Goal: Task Accomplishment & Management: Complete application form

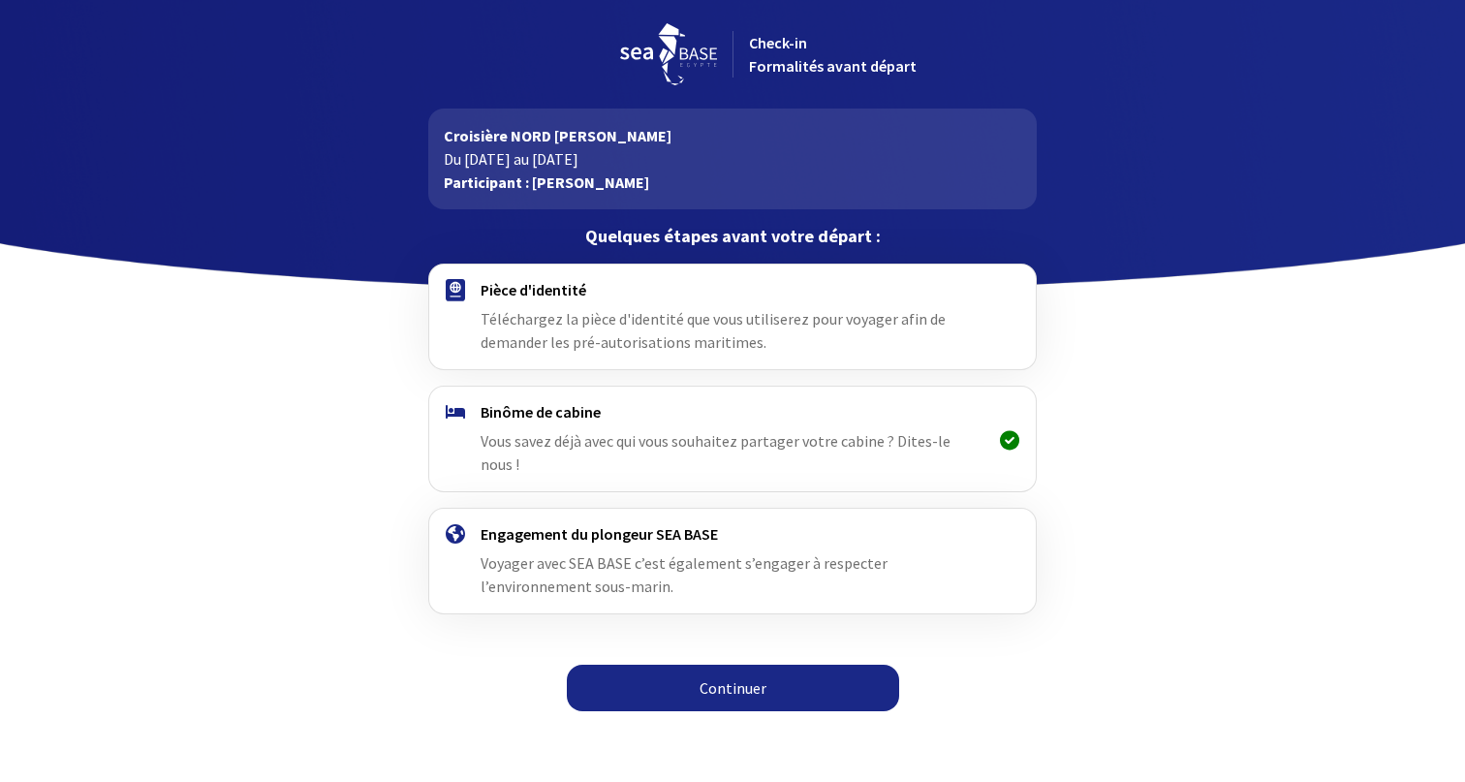
click at [690, 668] on link "Continuer" at bounding box center [733, 688] width 332 height 47
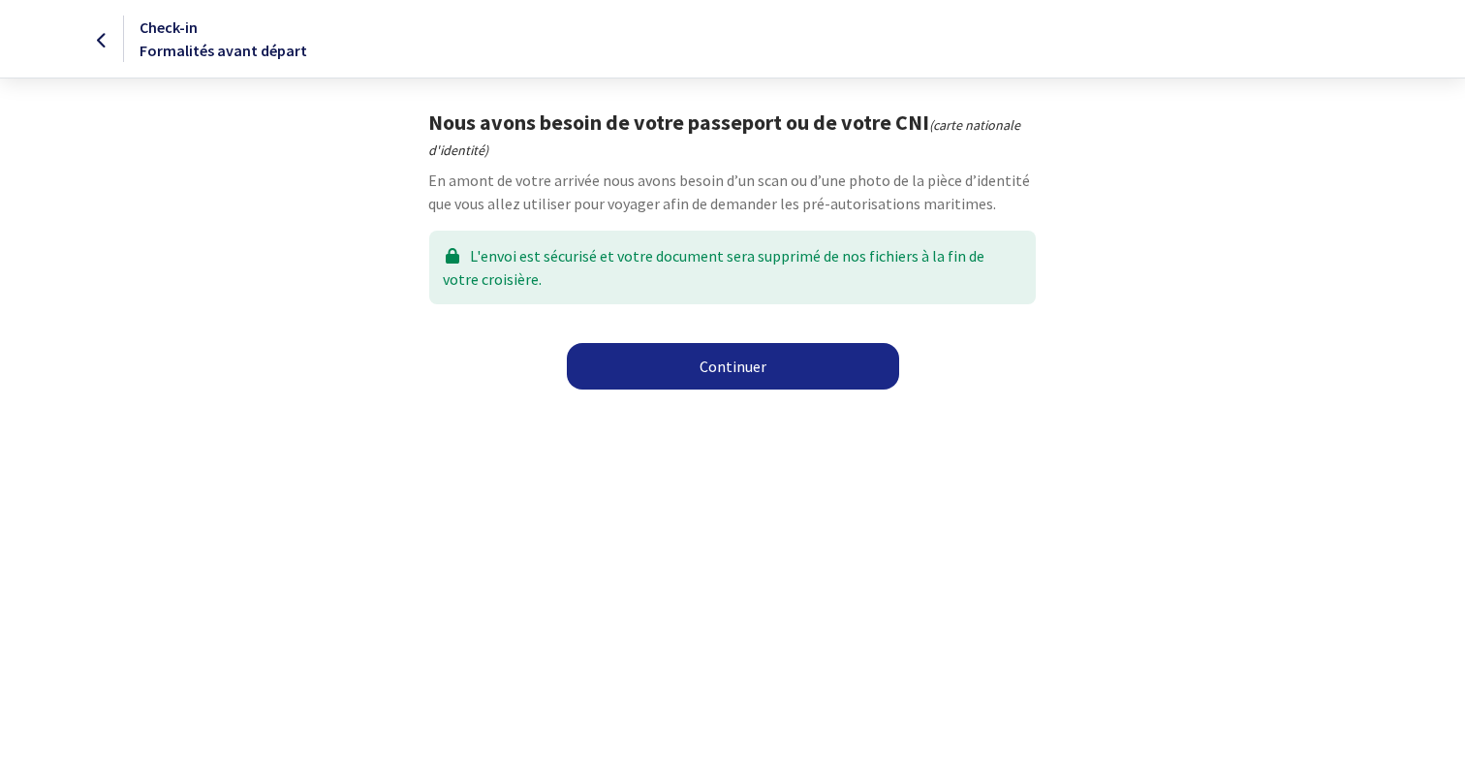
click at [738, 377] on link "Continuer" at bounding box center [733, 366] width 332 height 47
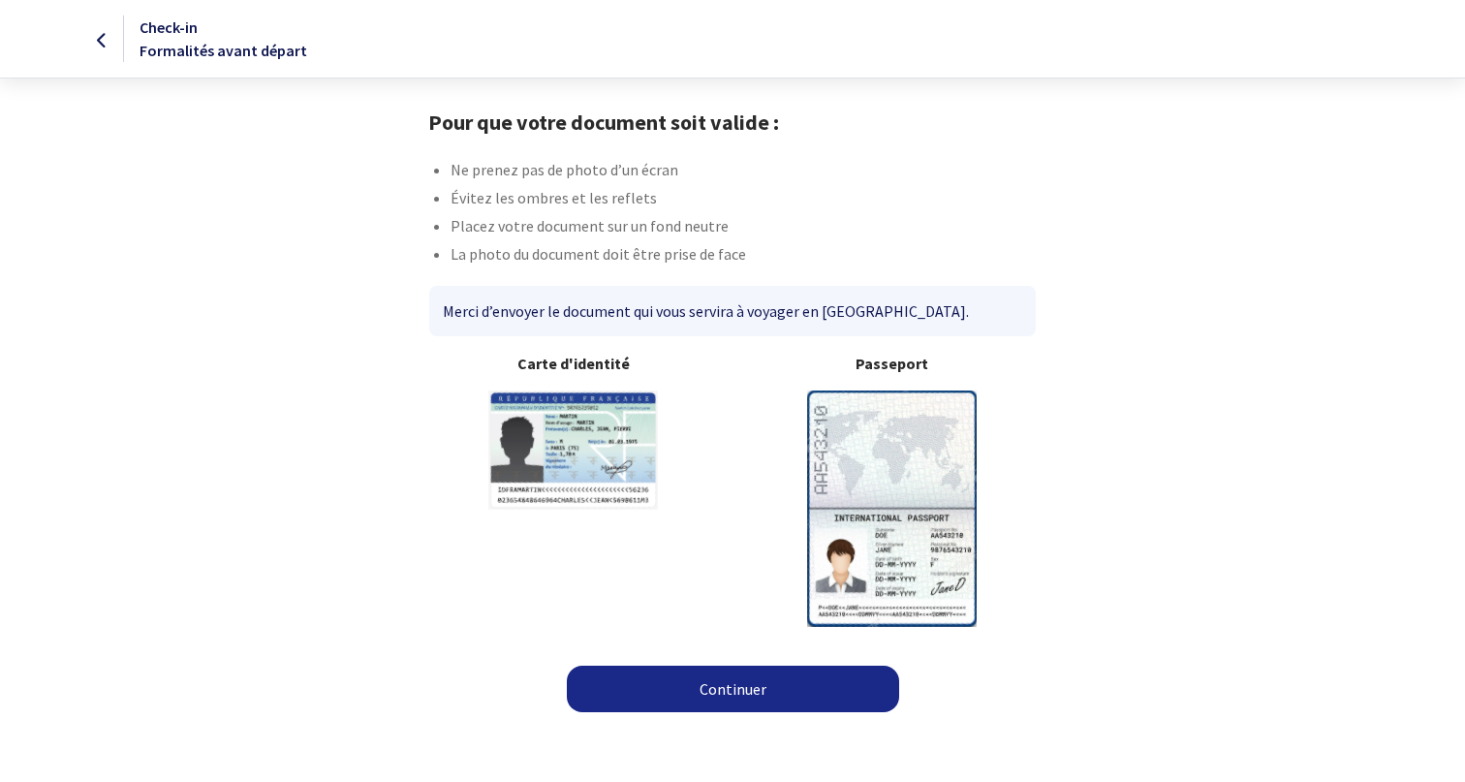
click at [875, 473] on img at bounding box center [892, 507] width 170 height 235
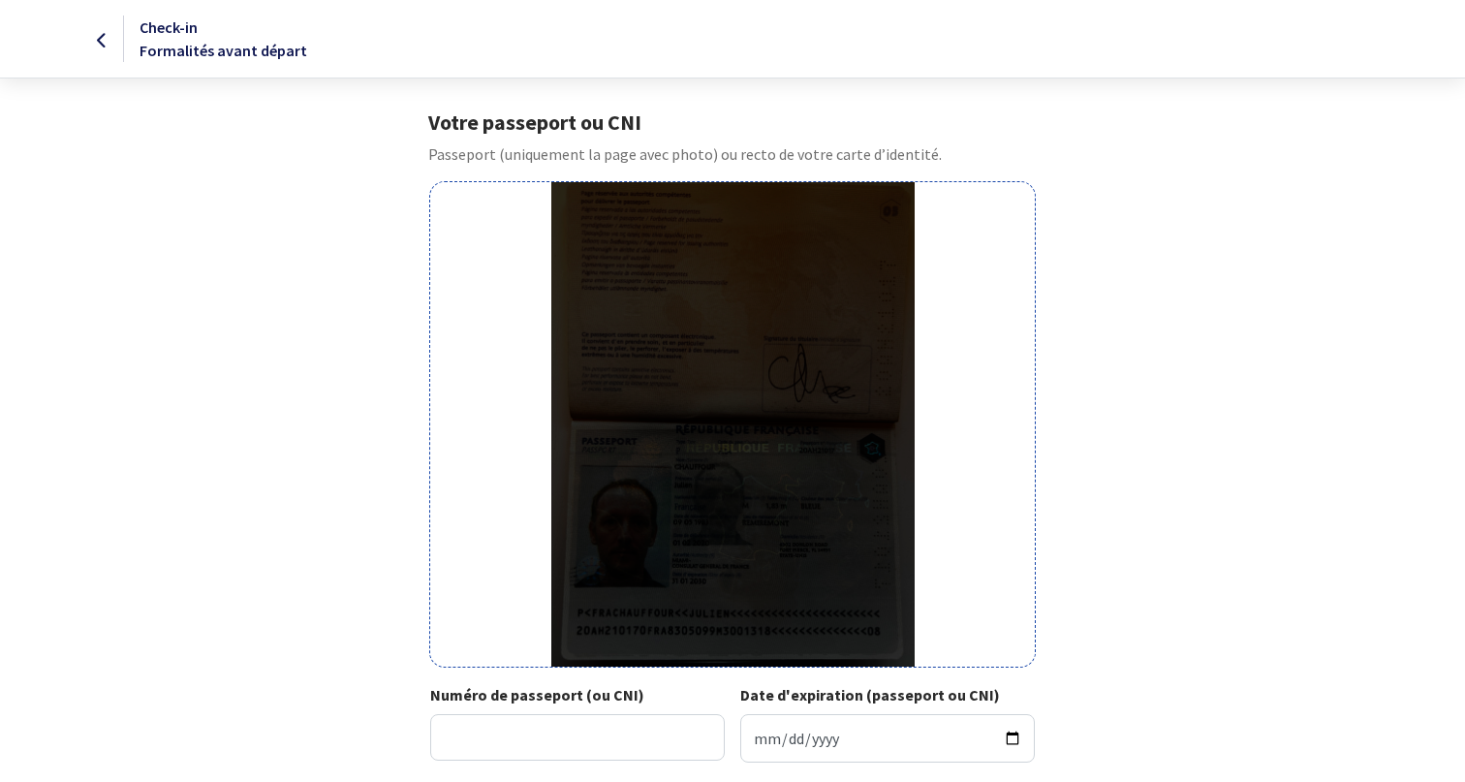
scroll to position [53, 0]
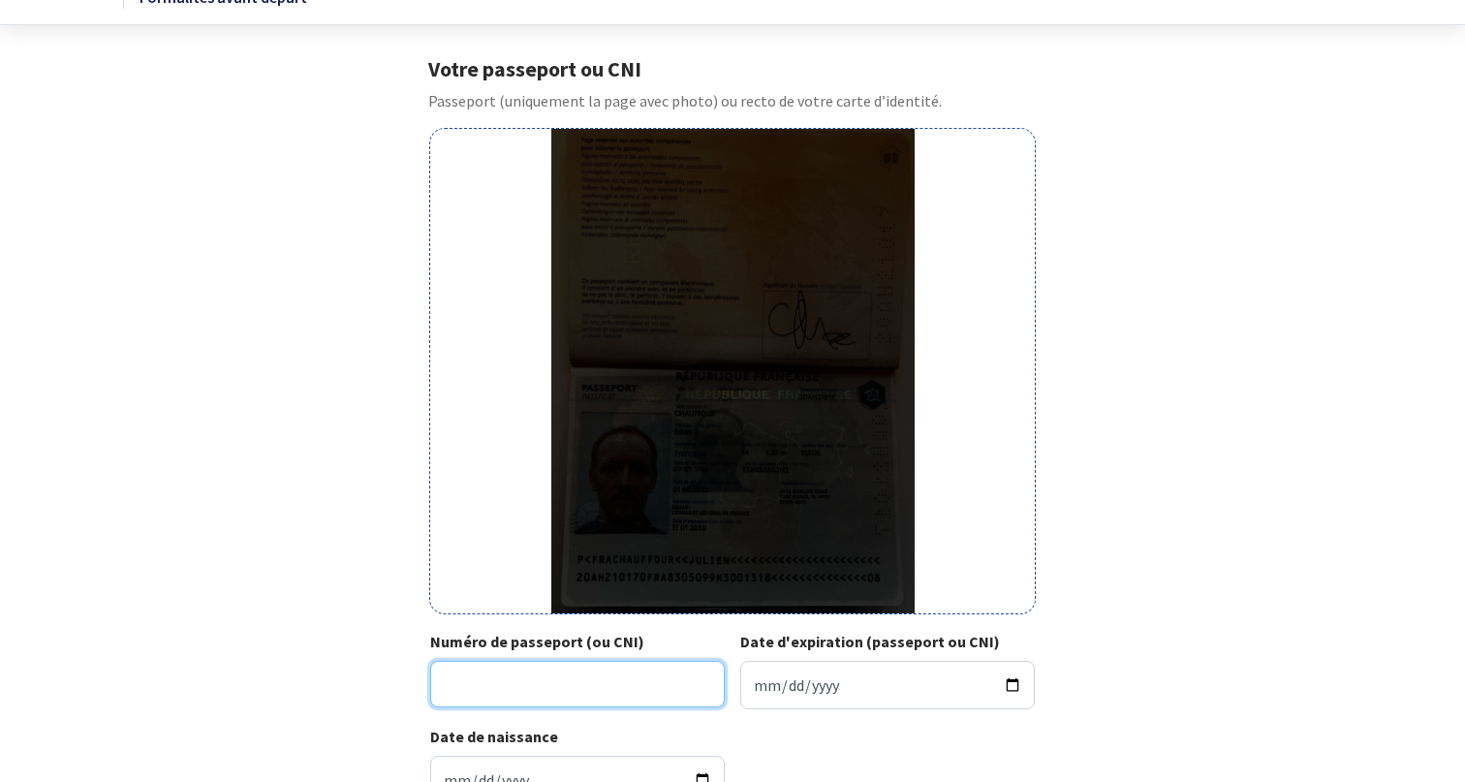
click at [594, 692] on input "Numéro de passeport (ou CNI)" at bounding box center [577, 684] width 295 height 47
type input "20AH21017"
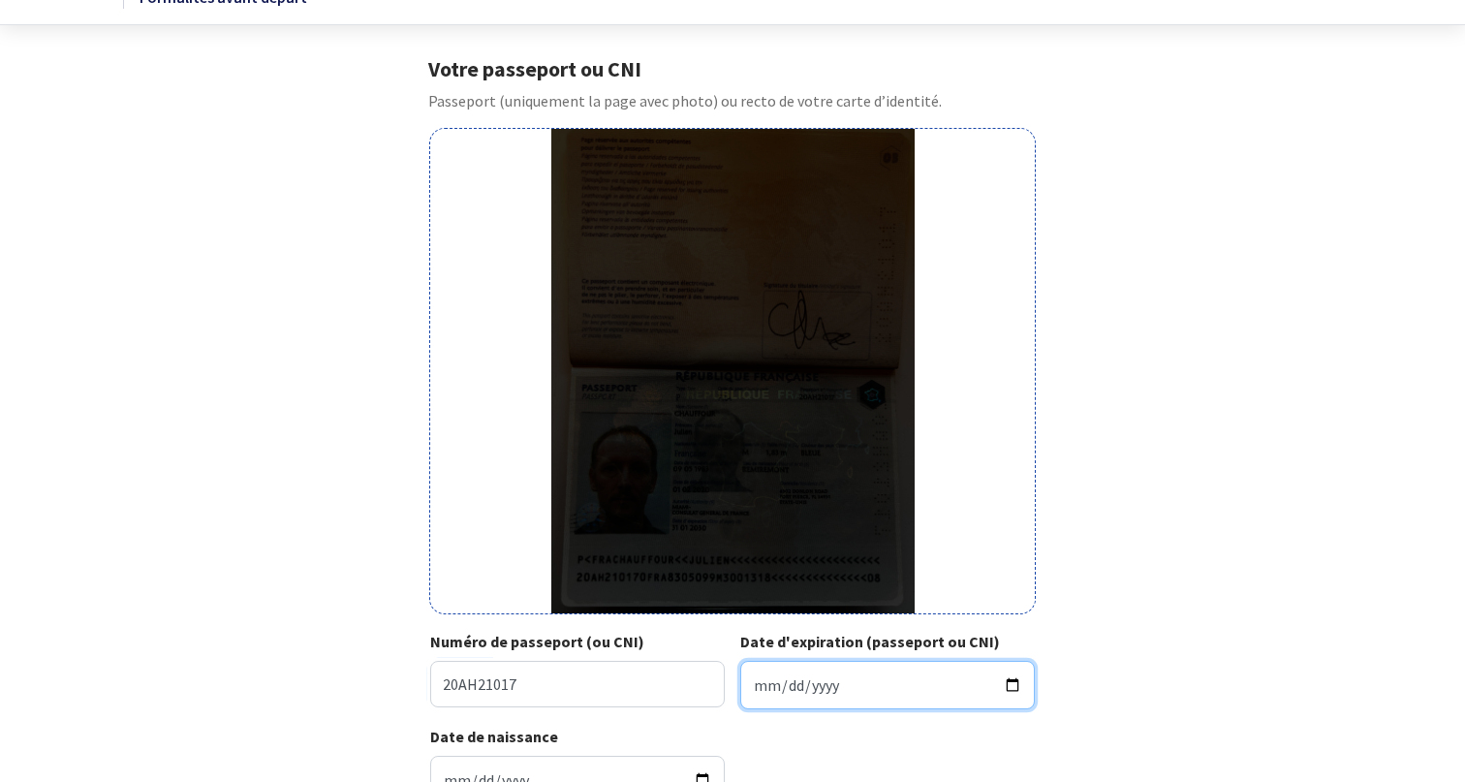
click at [880, 703] on input "Date d'expiration (passeport ou CNI)" at bounding box center [887, 685] width 295 height 48
click at [1009, 680] on input "Date d'expiration (passeport ou CNI)" at bounding box center [887, 685] width 295 height 48
type input "2030-01-31"
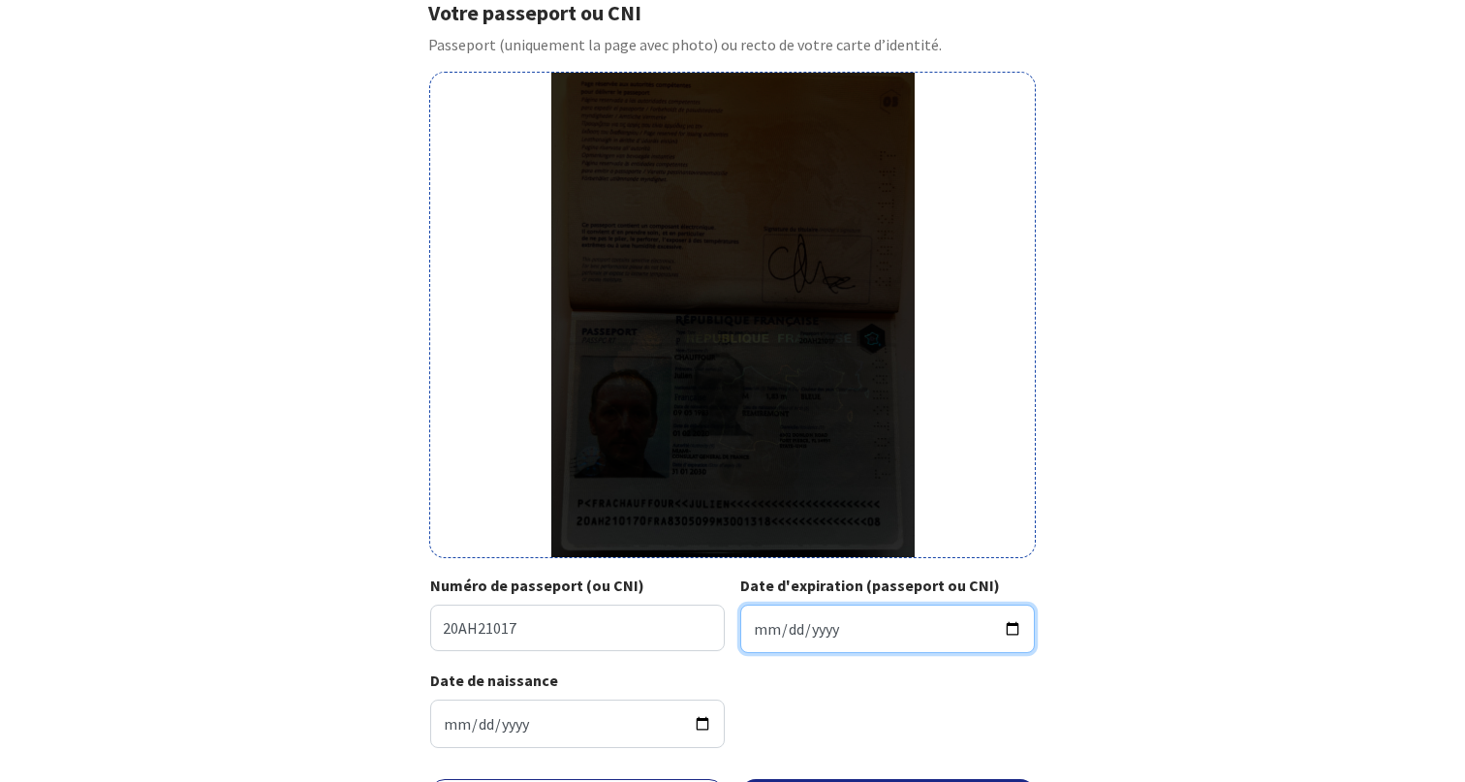
scroll to position [229, 0]
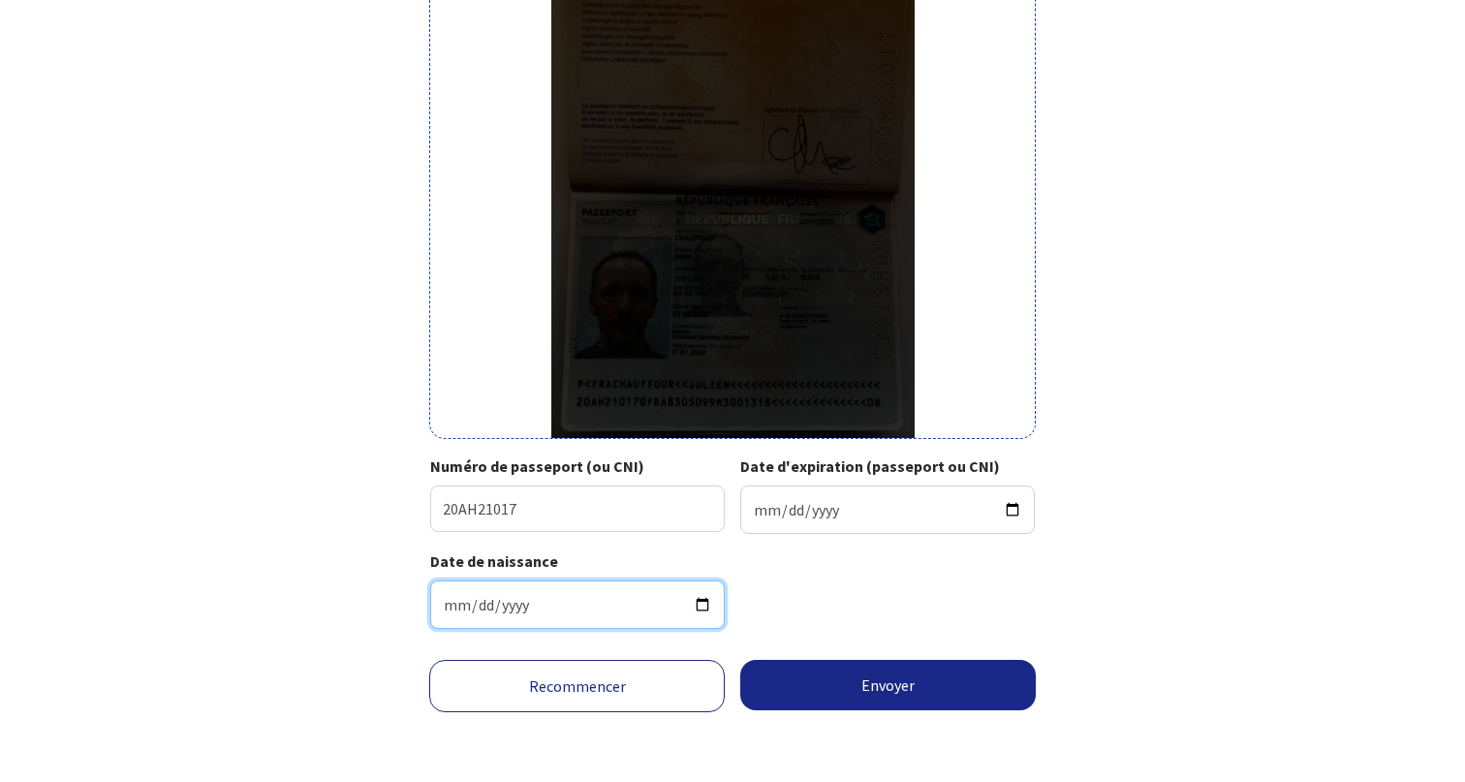
click at [689, 617] on input "1983-05-09" at bounding box center [577, 604] width 295 height 48
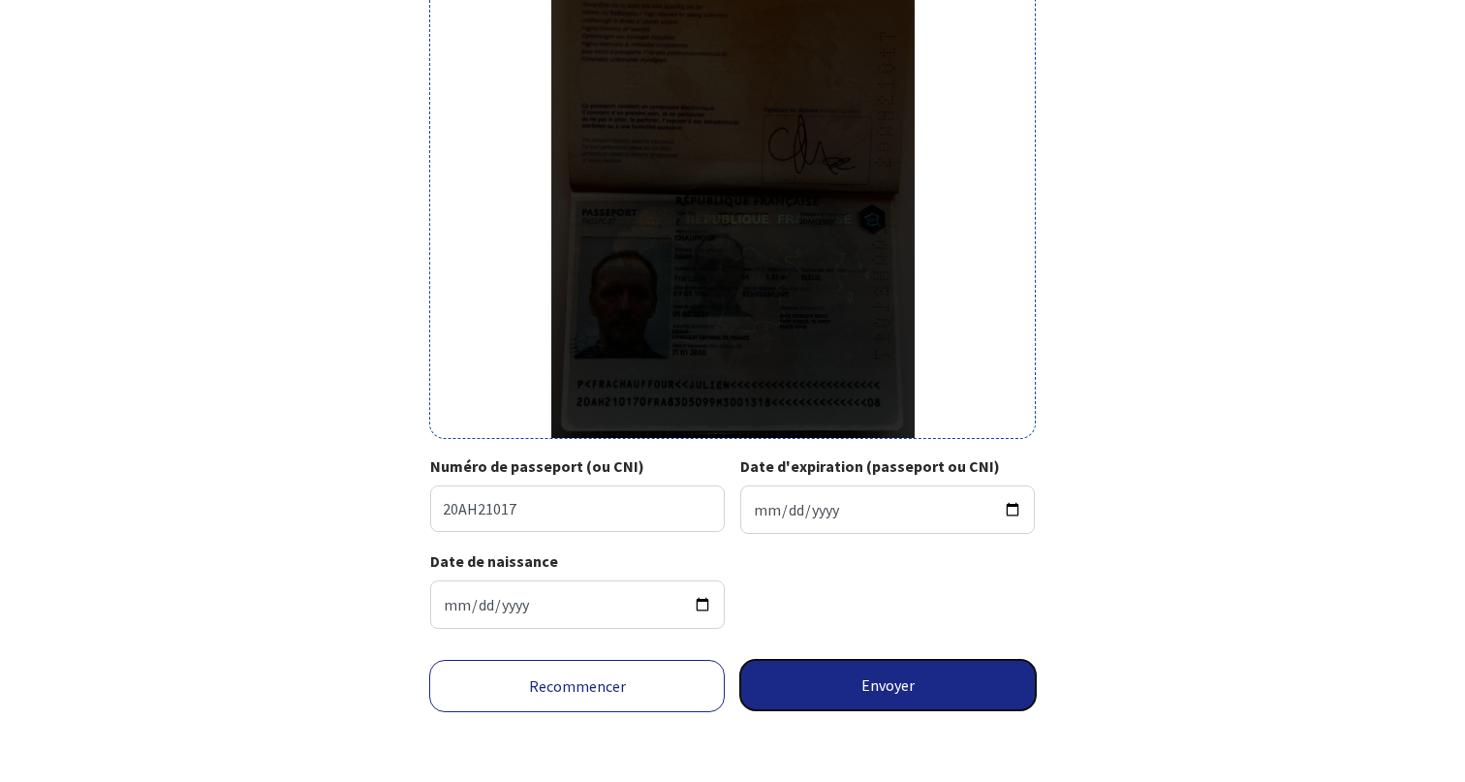
click at [846, 687] on button "Envoyer" at bounding box center [887, 685] width 295 height 50
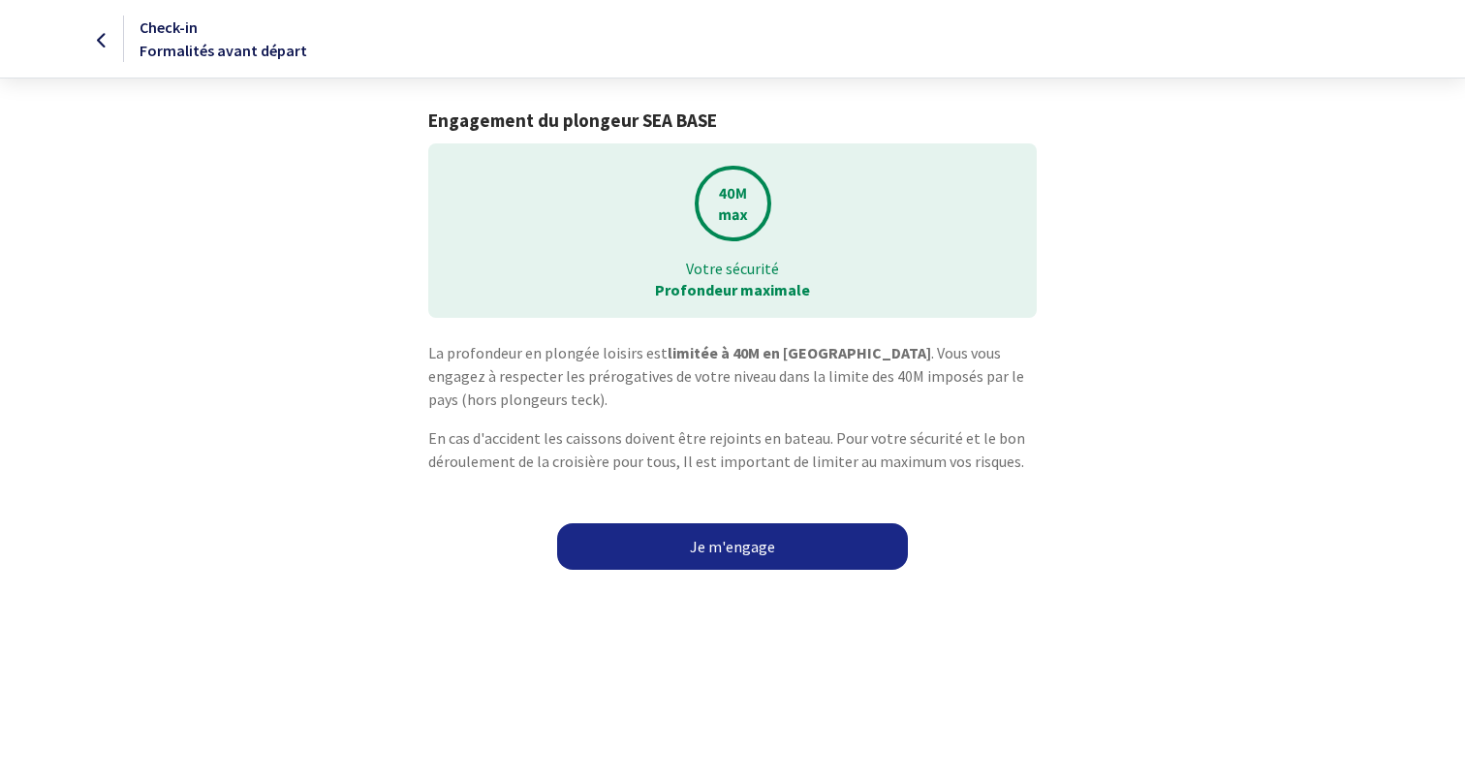
click at [724, 554] on link "Je m'engage" at bounding box center [732, 546] width 351 height 47
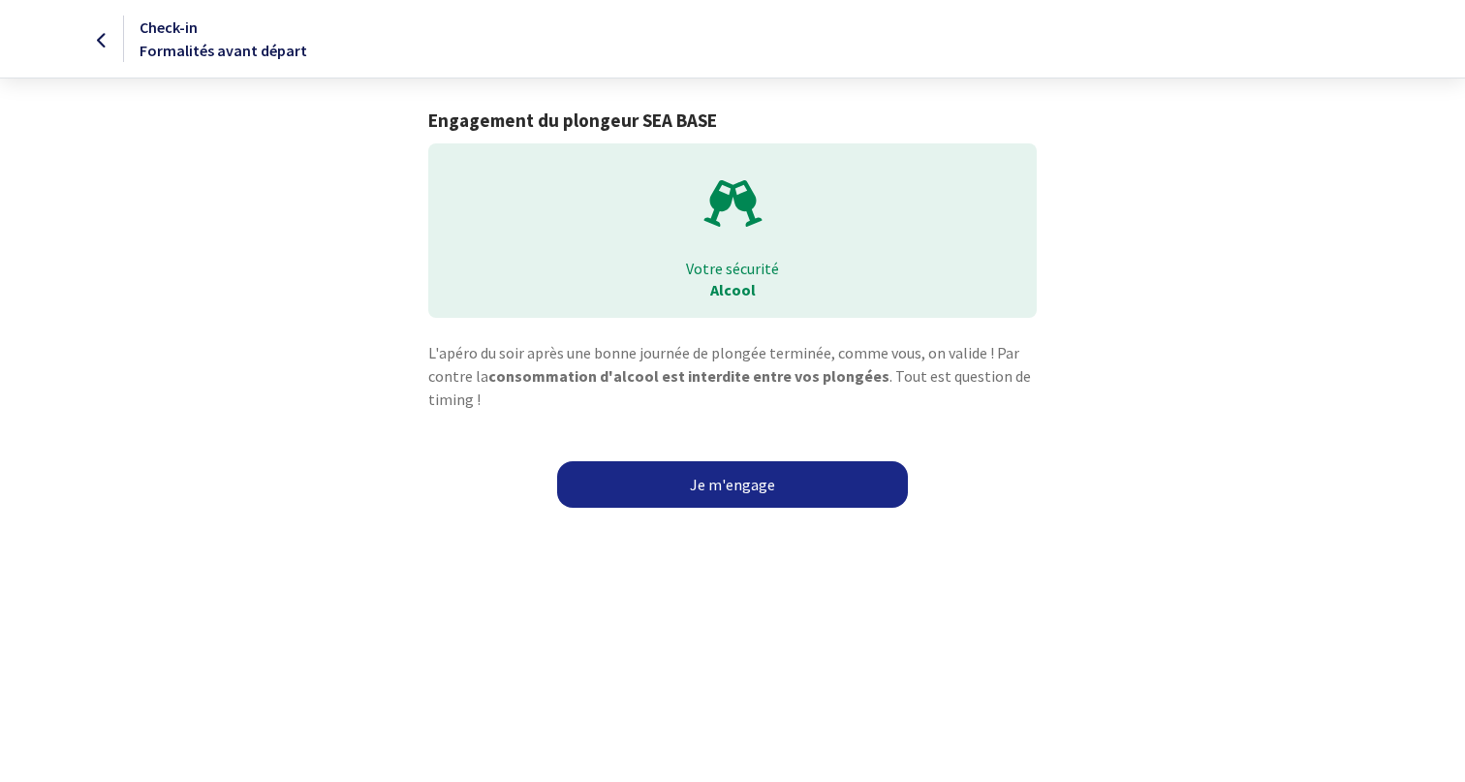
click at [724, 492] on link "Je m'engage" at bounding box center [732, 484] width 351 height 47
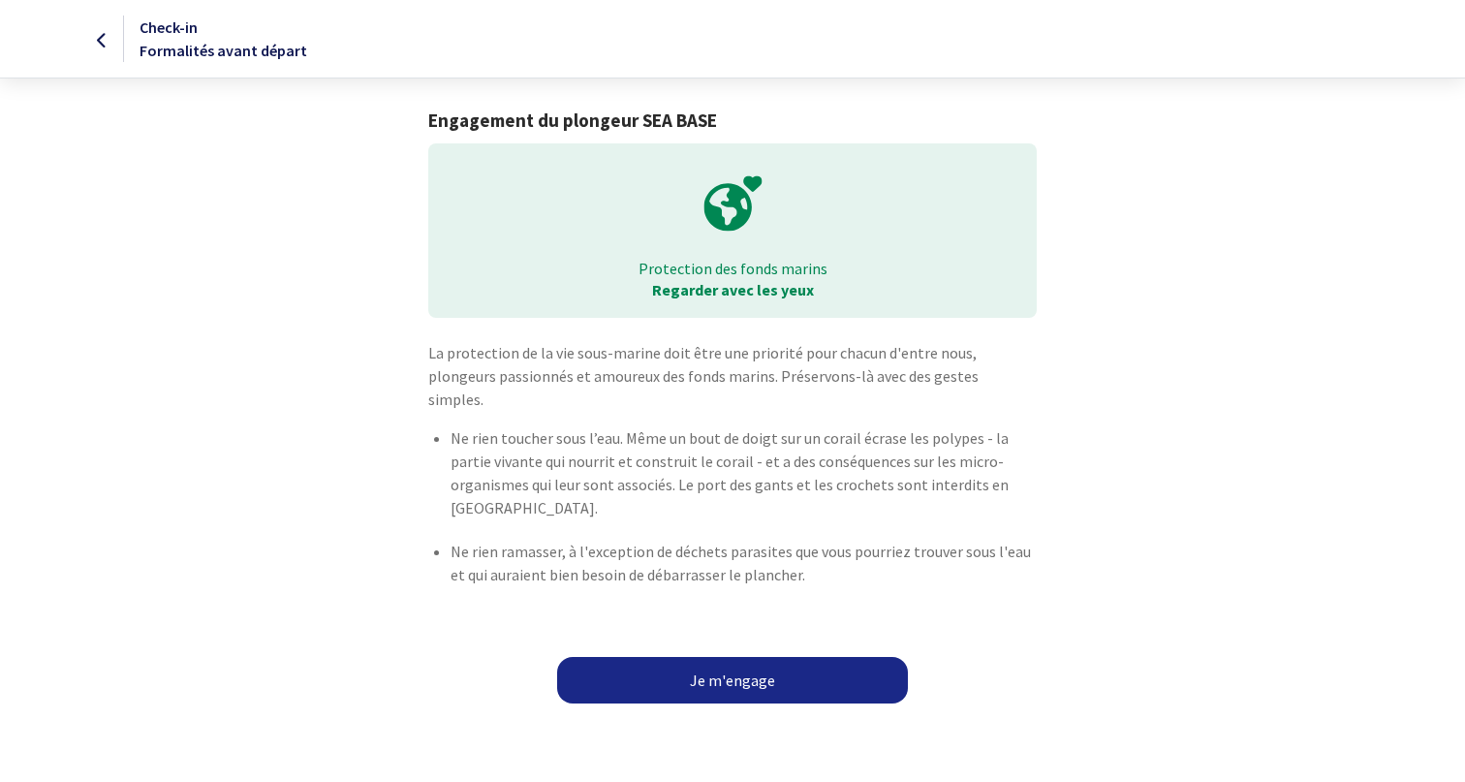
click at [750, 661] on link "Je m'engage" at bounding box center [732, 680] width 351 height 47
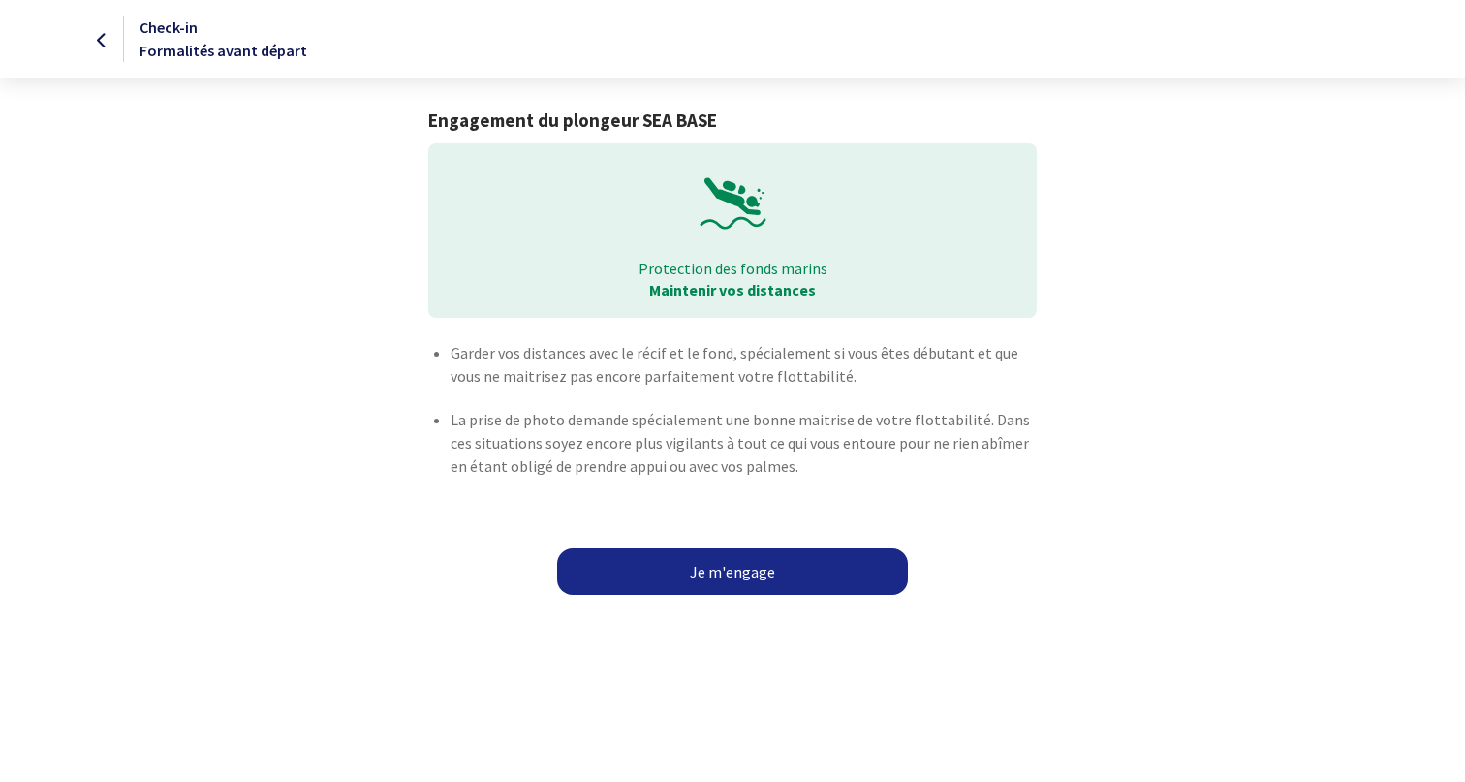
click at [724, 551] on link "Je m'engage" at bounding box center [732, 571] width 351 height 47
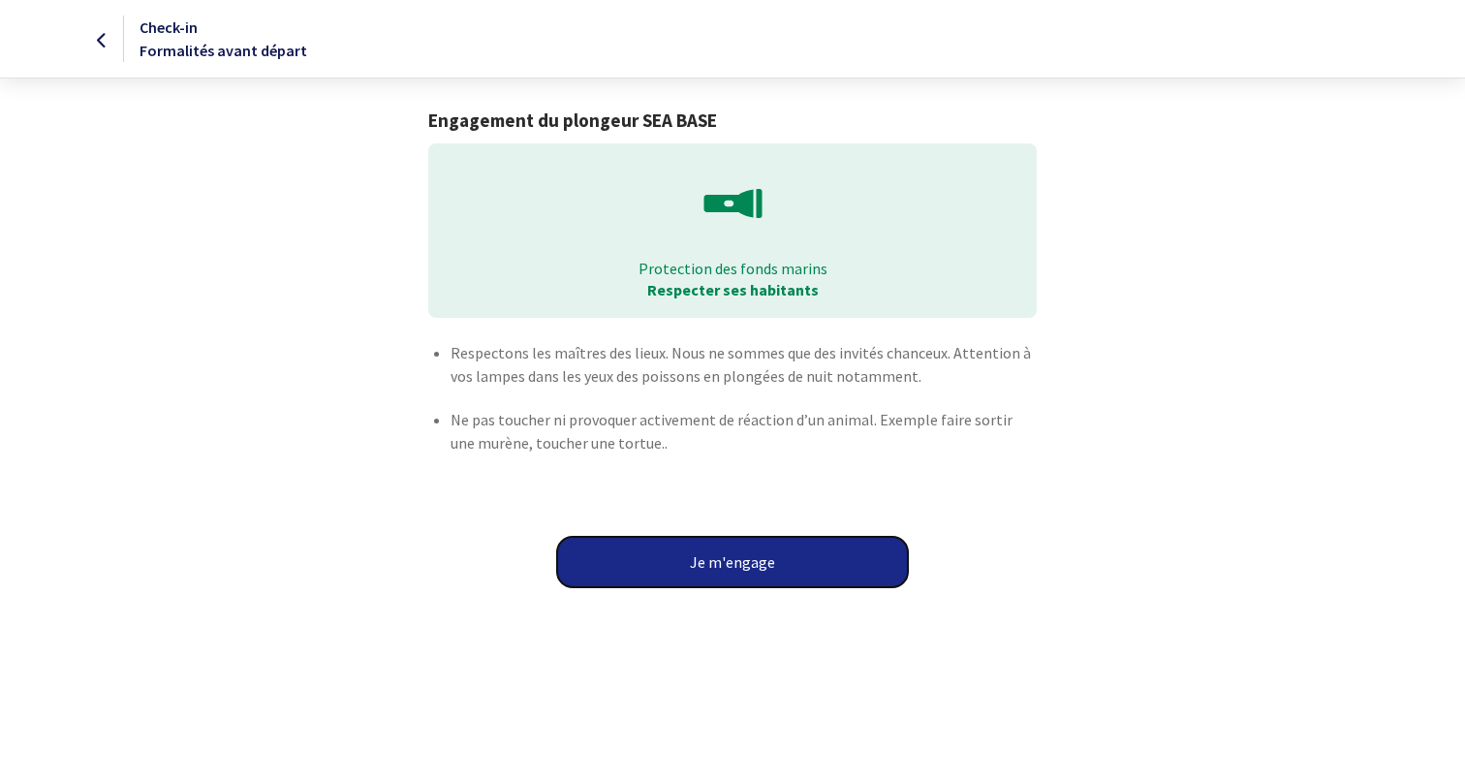
click at [753, 569] on button "Je m'engage" at bounding box center [732, 562] width 351 height 50
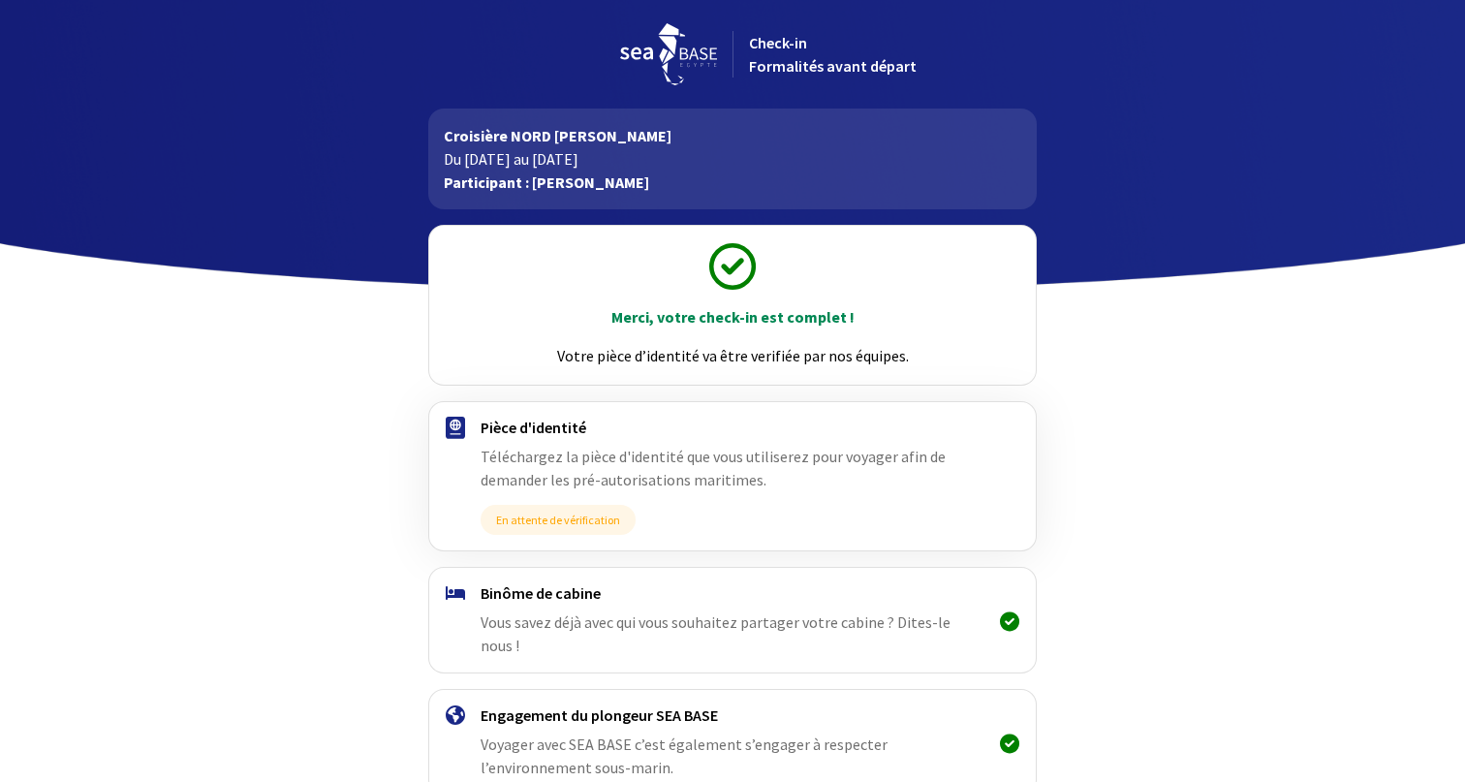
scroll to position [99, 0]
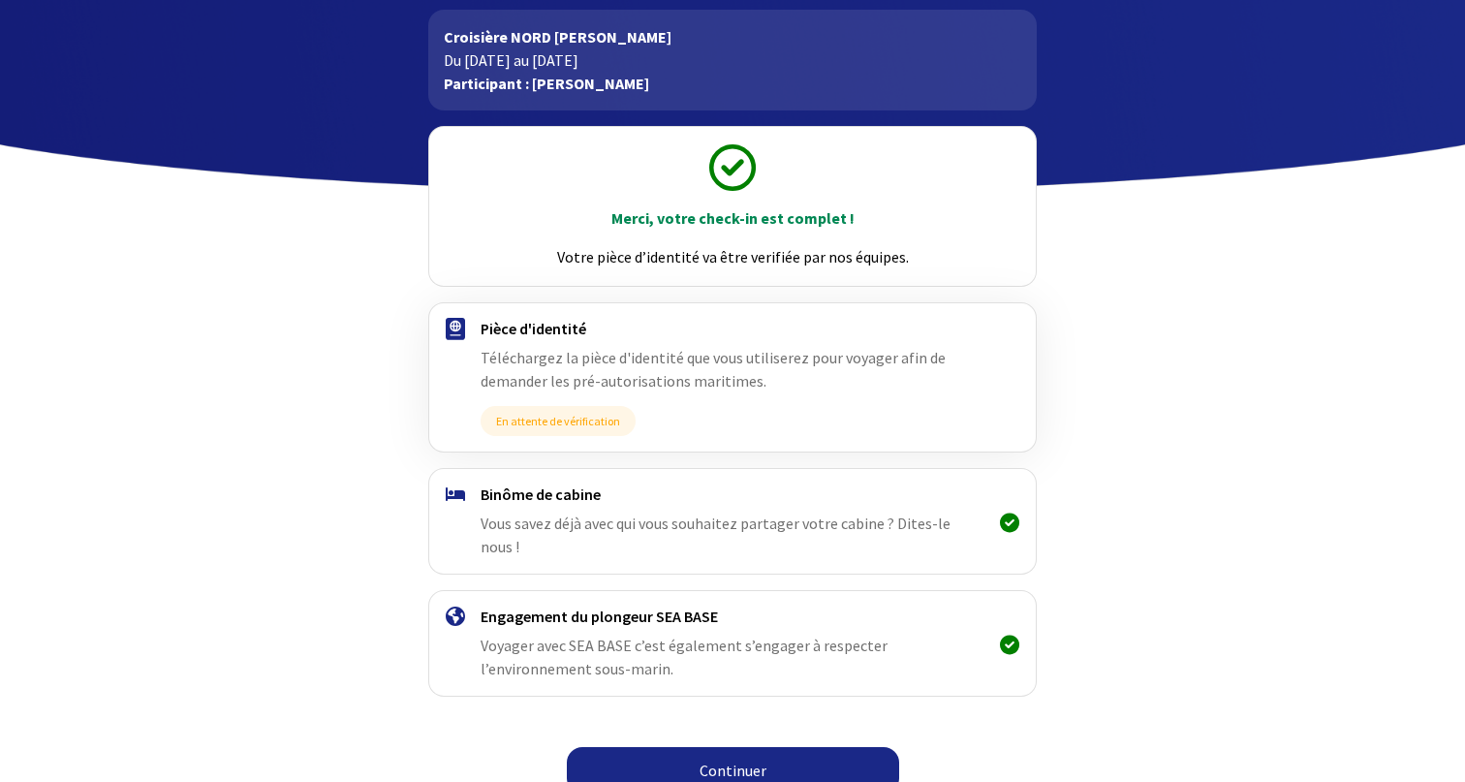
click at [757, 747] on link "Continuer" at bounding box center [733, 770] width 332 height 47
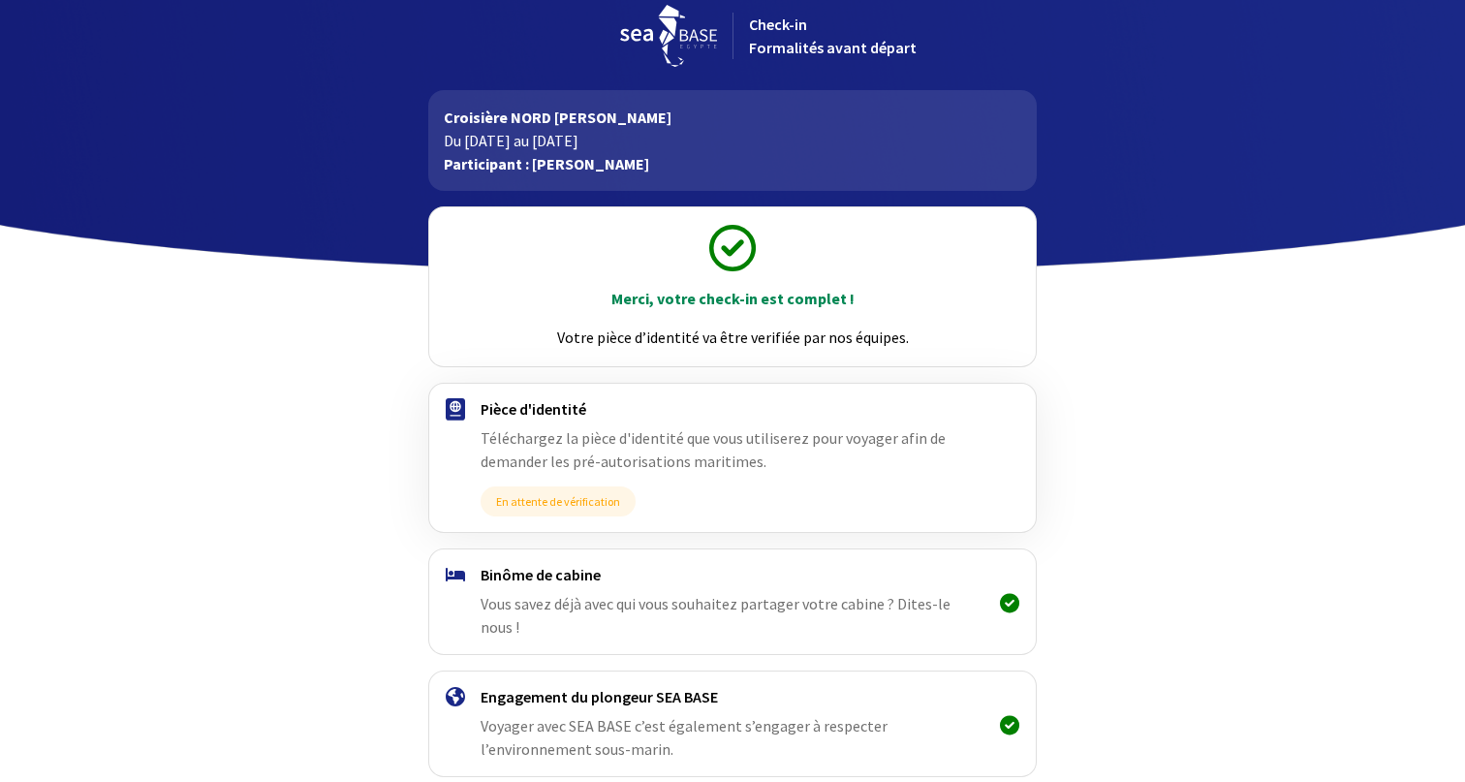
scroll to position [99, 0]
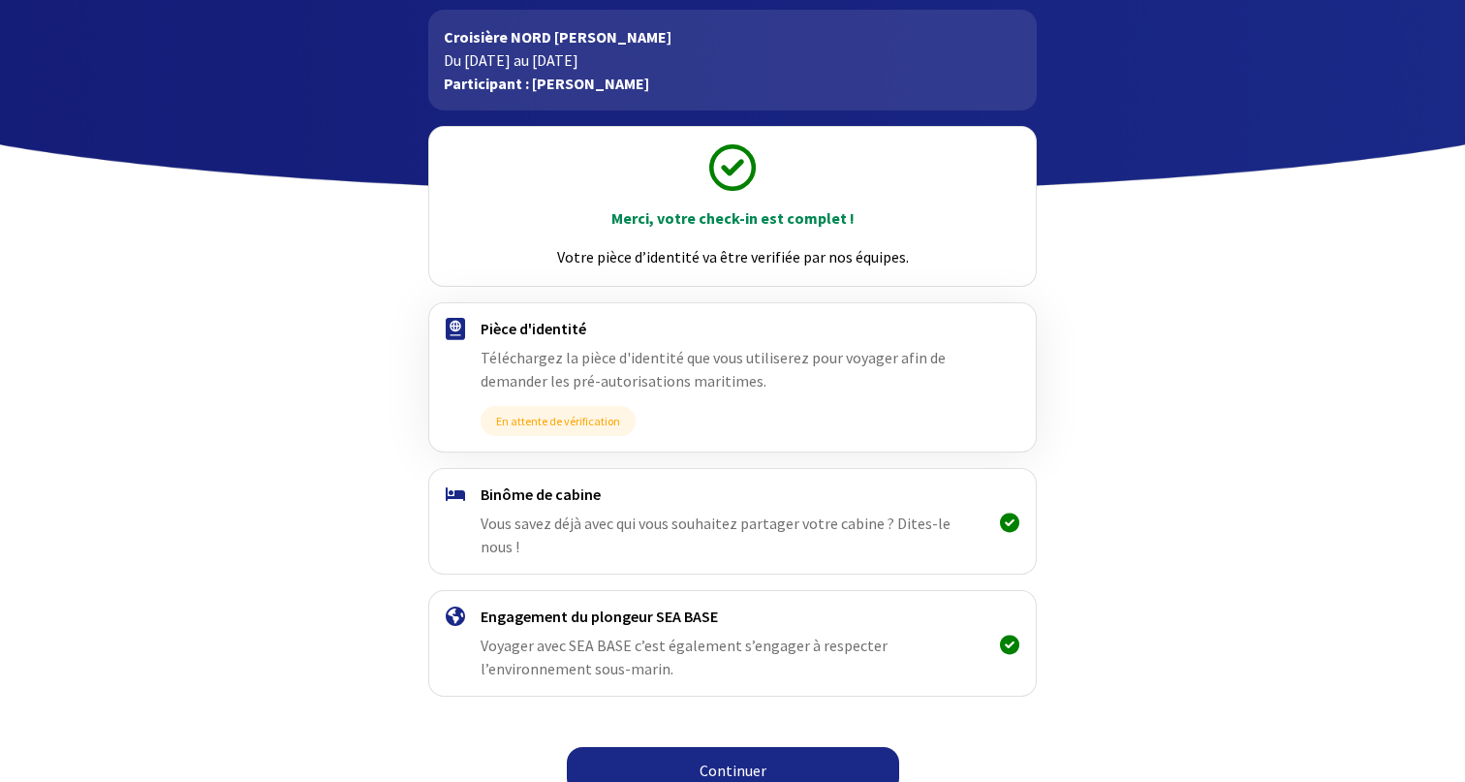
click at [753, 752] on link "Continuer" at bounding box center [733, 770] width 332 height 47
